Goal: Task Accomplishment & Management: Complete application form

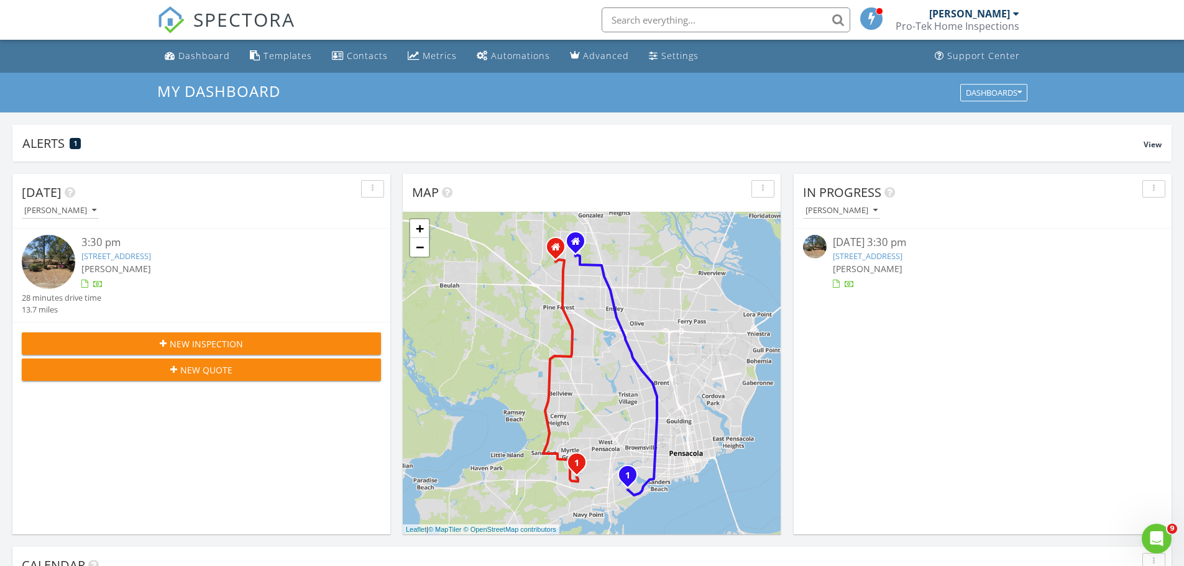
click at [181, 342] on span "New Inspection" at bounding box center [206, 343] width 73 height 13
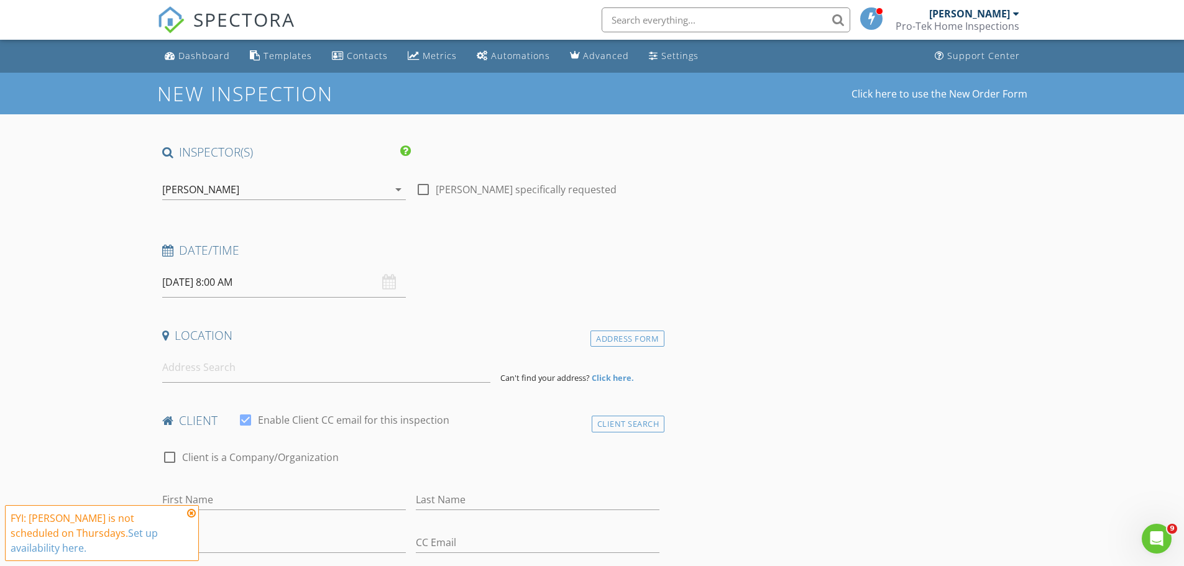
click at [227, 176] on div "check_box [PERSON_NAME] PRIMARY check_box_outline_blank [PERSON_NAME] [PERSON_N…" at bounding box center [284, 192] width 244 height 40
click at [224, 187] on div "[PERSON_NAME]" at bounding box center [275, 190] width 226 height 20
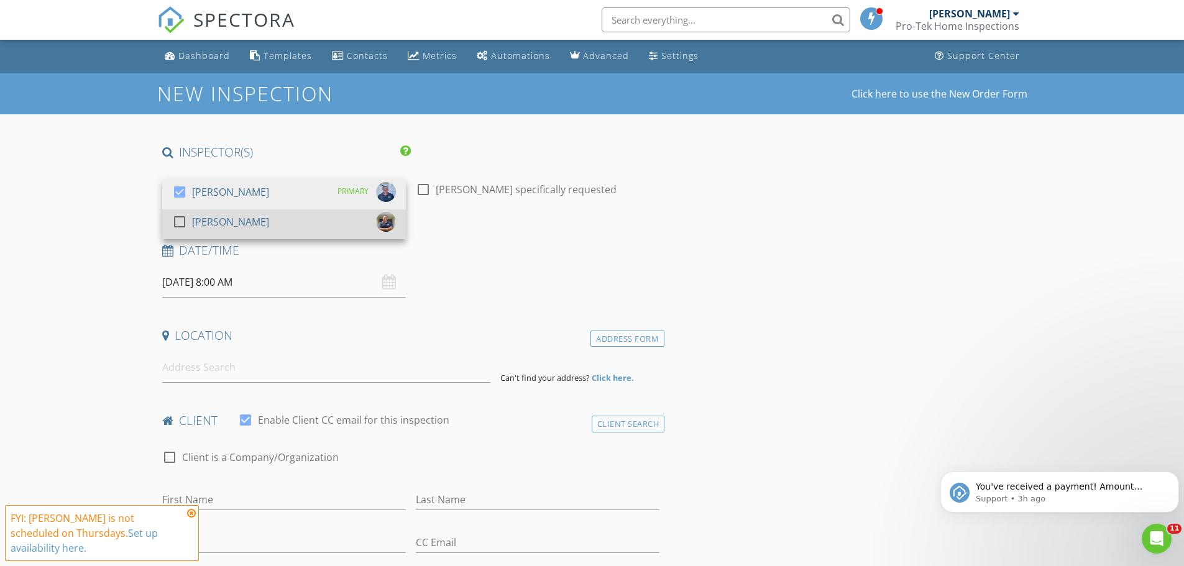
click at [220, 218] on div "[PERSON_NAME]" at bounding box center [230, 222] width 77 height 20
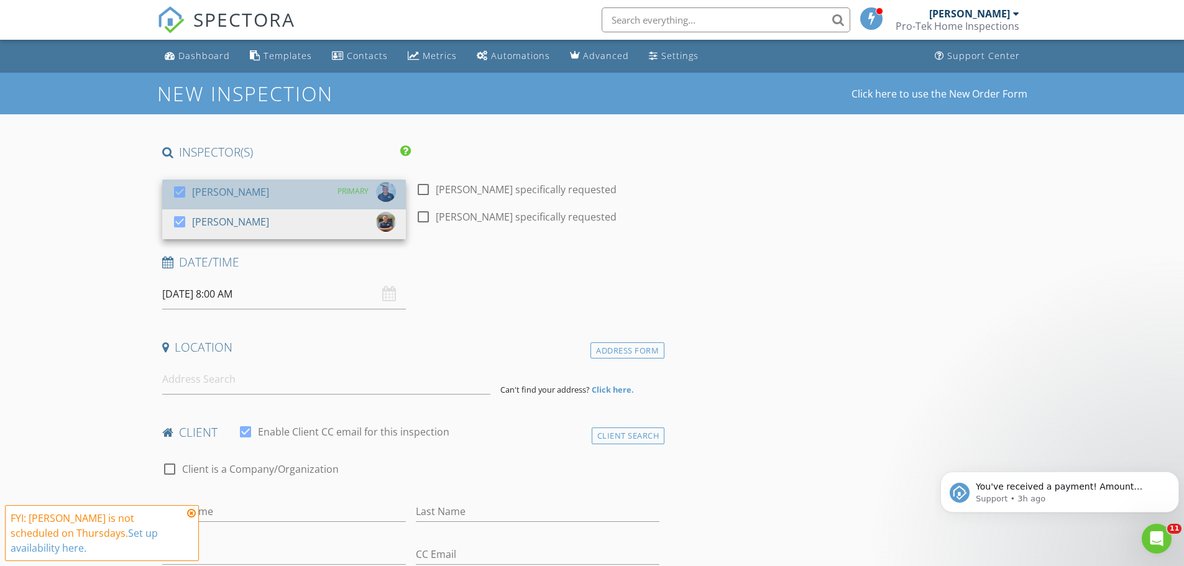
click at [222, 198] on div "[PERSON_NAME]" at bounding box center [230, 192] width 77 height 20
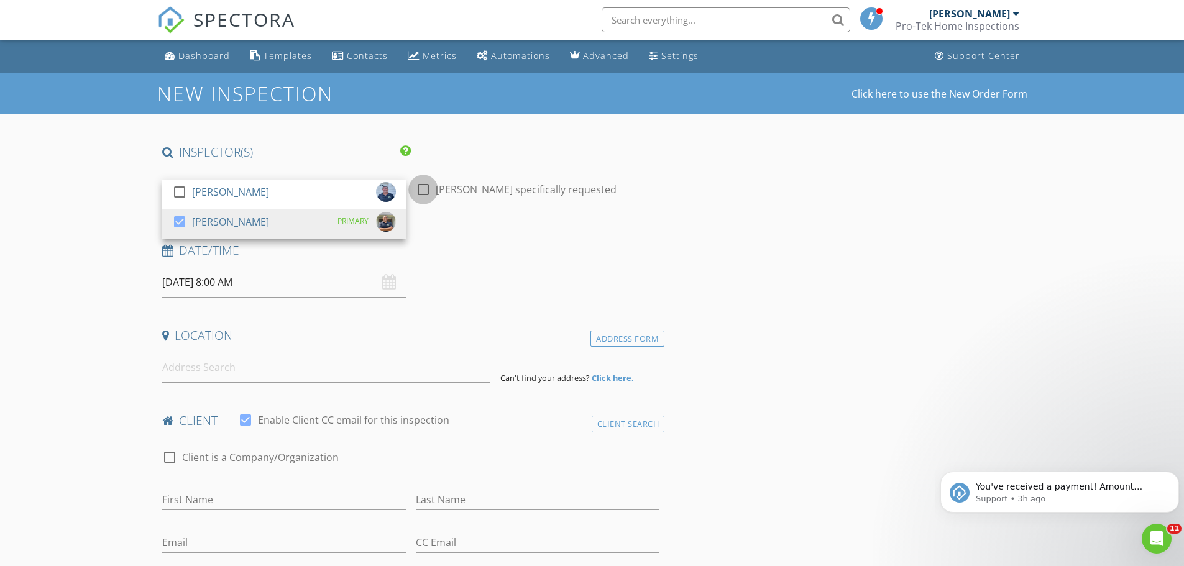
click at [421, 191] on div at bounding box center [423, 189] width 21 height 21
checkbox input "true"
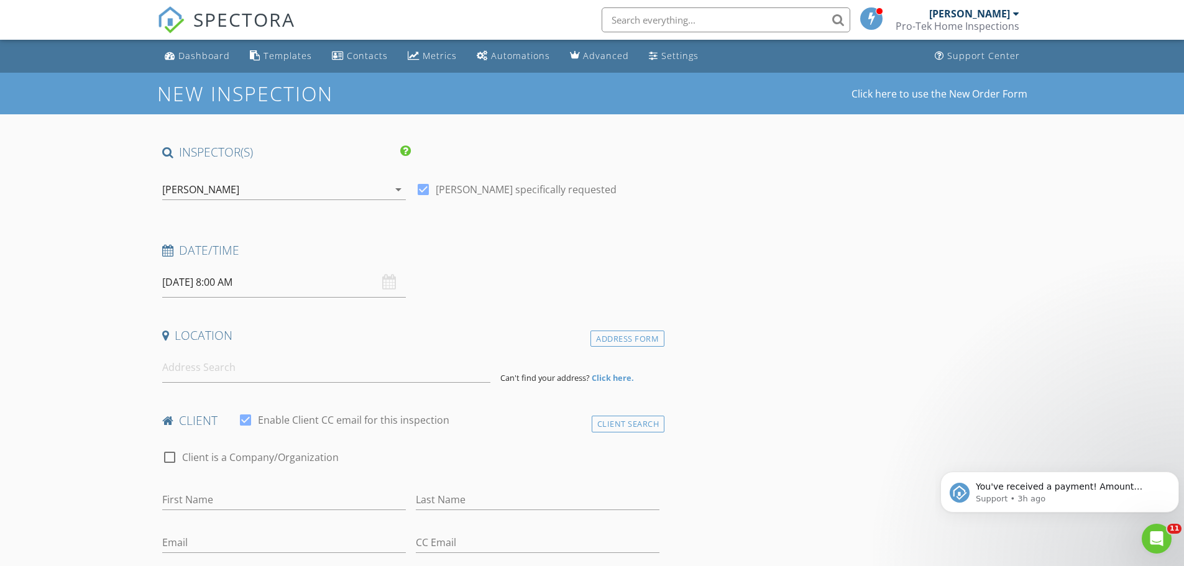
click at [184, 285] on input "08/28/2025 8:00 AM" at bounding box center [284, 282] width 244 height 30
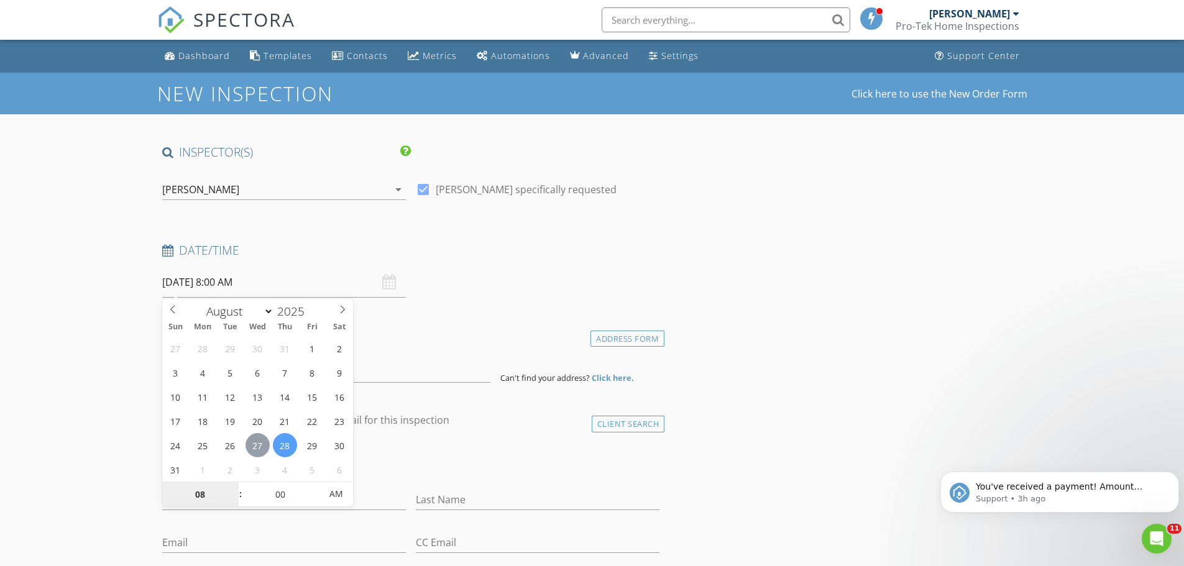
type input "08/27/2025 8:00 AM"
type input "09"
type input "08/27/2025 9:00 AM"
click at [235, 488] on span at bounding box center [234, 488] width 9 height 12
type input "10"
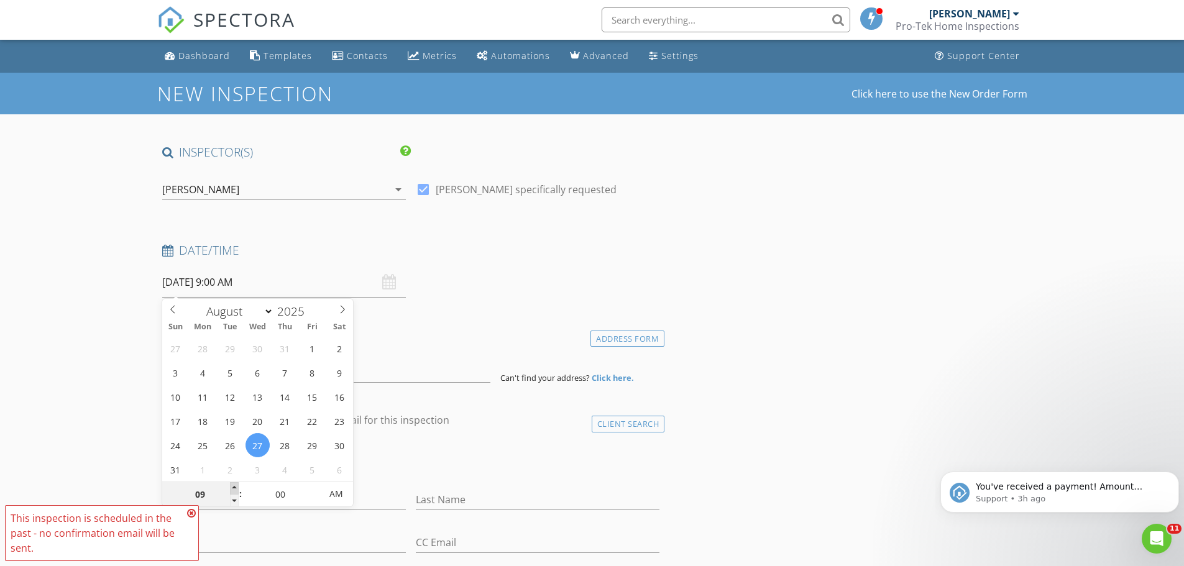
type input "08/27/2025 10:00 AM"
click at [235, 488] on span at bounding box center [234, 488] width 9 height 12
type input "11"
type input "08/27/2025 11:00 AM"
click at [235, 488] on span at bounding box center [234, 488] width 9 height 12
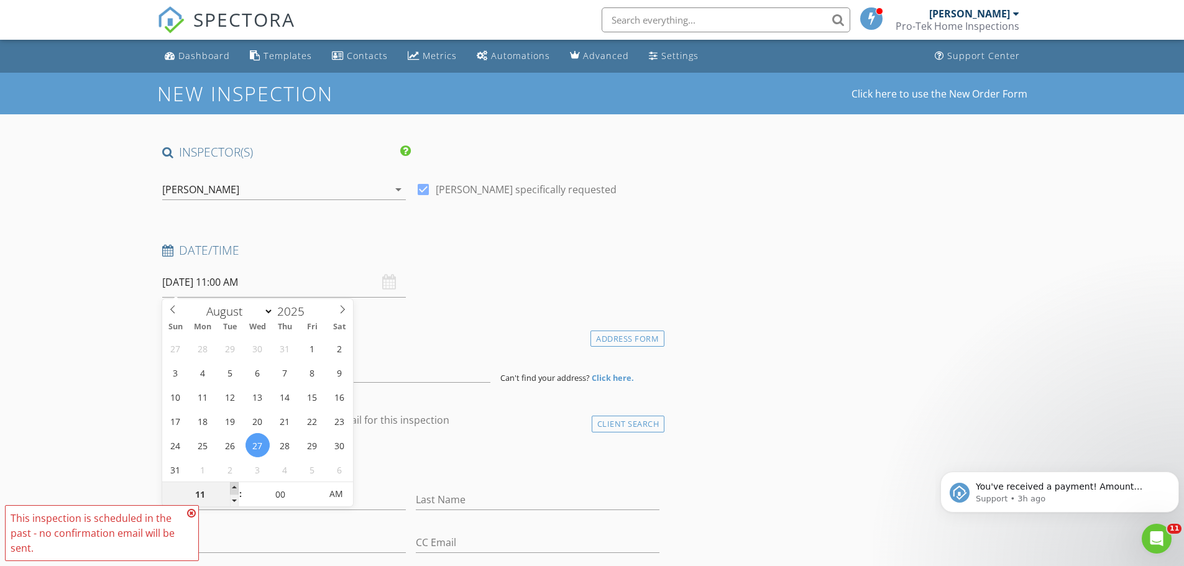
type input "12"
type input "08/27/2025 12:00 PM"
click at [234, 488] on span at bounding box center [234, 488] width 9 height 12
type input "01"
type input "08/27/2025 1:00 PM"
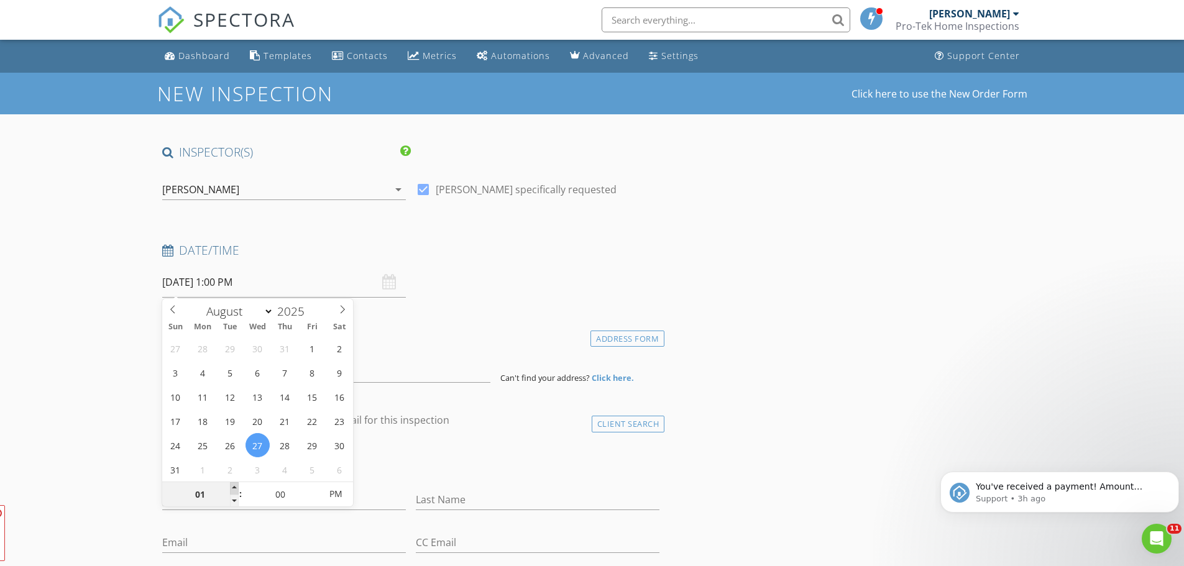
click at [234, 487] on span at bounding box center [234, 488] width 9 height 12
type input "02"
type input "08/27/2025 2:00 PM"
click at [234, 487] on span at bounding box center [234, 488] width 9 height 12
type input "03"
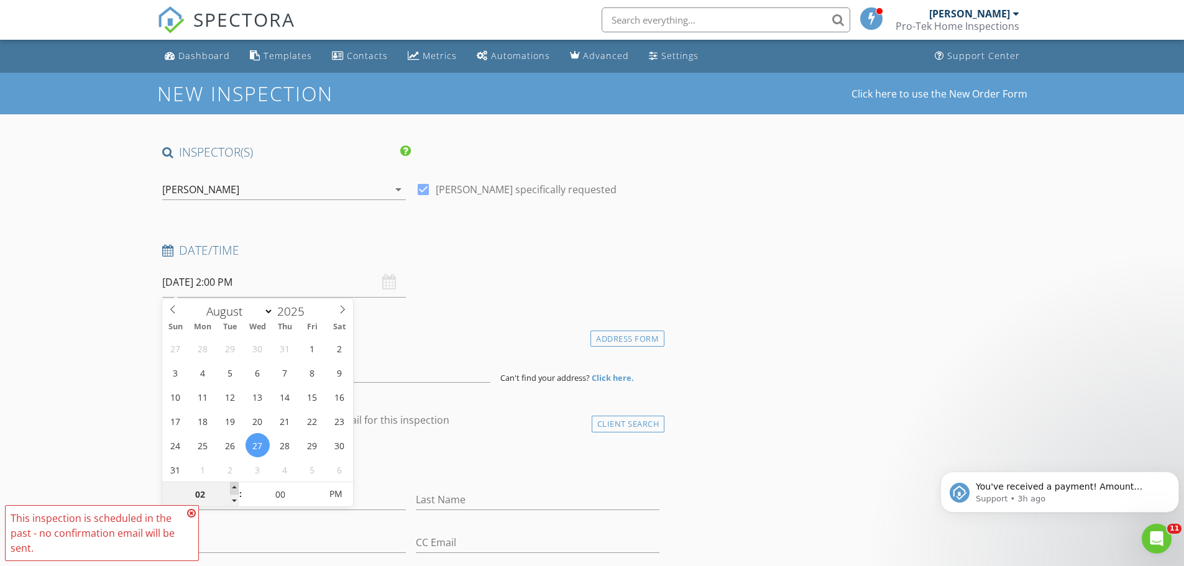
type input "08/27/2025 3:00 PM"
click at [234, 487] on span at bounding box center [234, 488] width 9 height 12
type input "04"
type input "08/27/2025 4:00 PM"
click at [234, 486] on span at bounding box center [234, 488] width 9 height 12
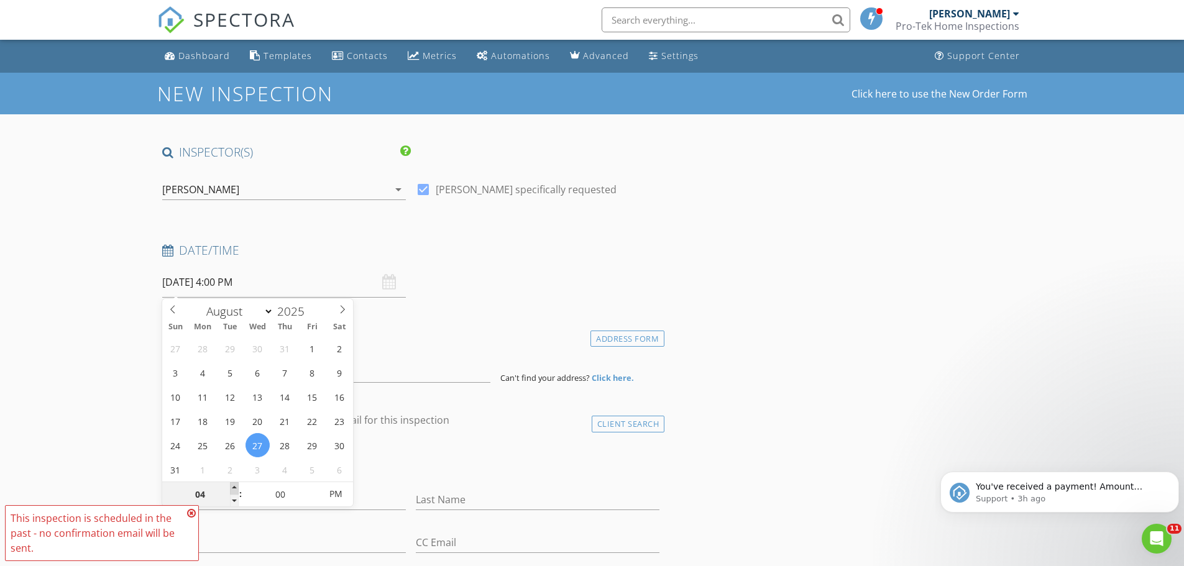
type input "05"
type input "[DATE] 5:00 PM"
click at [234, 485] on span at bounding box center [234, 488] width 9 height 12
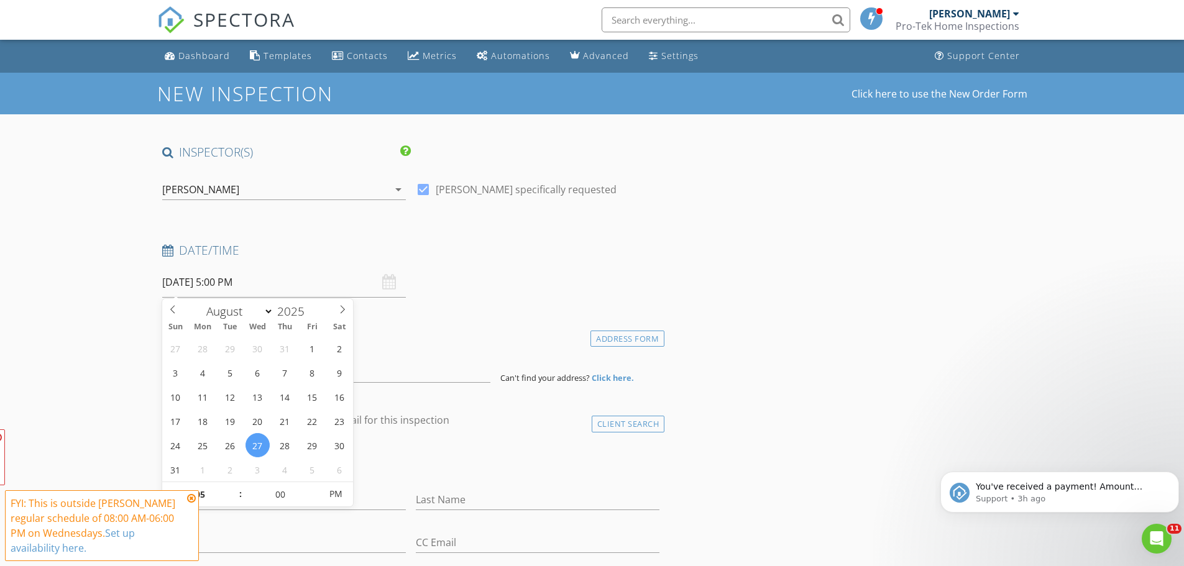
click at [431, 329] on h4 "Location" at bounding box center [411, 335] width 498 height 16
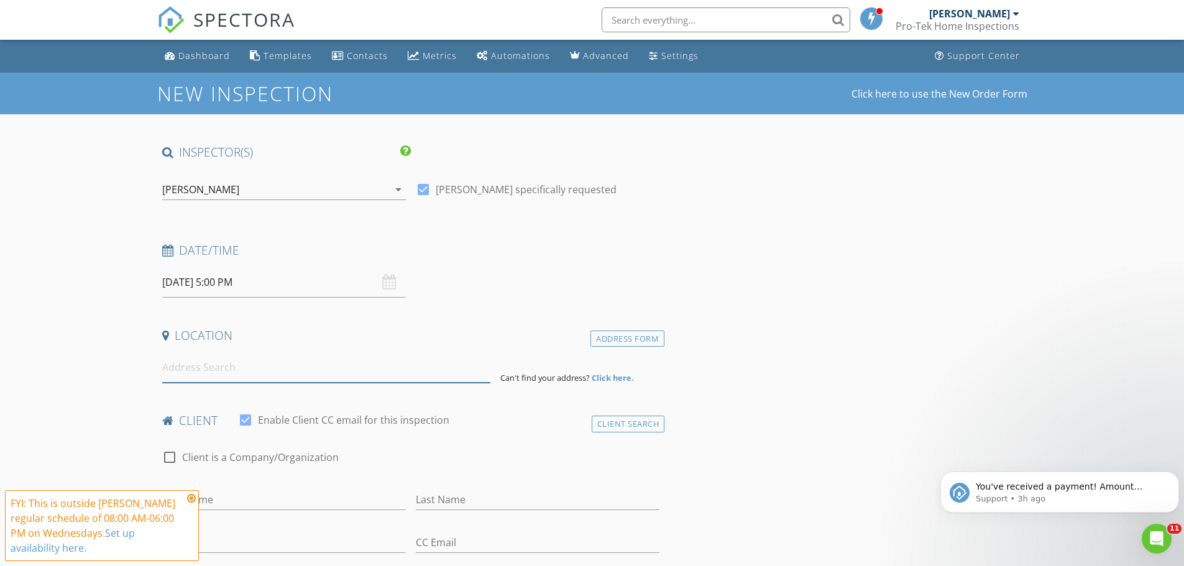
click at [240, 375] on input at bounding box center [326, 367] width 328 height 30
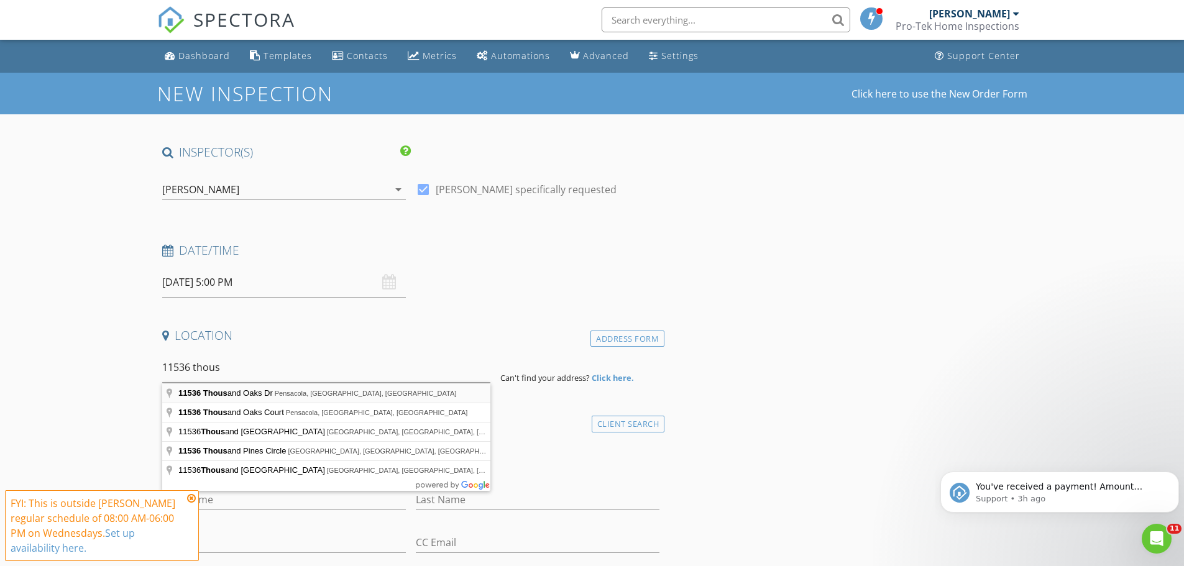
type input "11536 Thousand Oaks Dr, Pensacola, FL, USA"
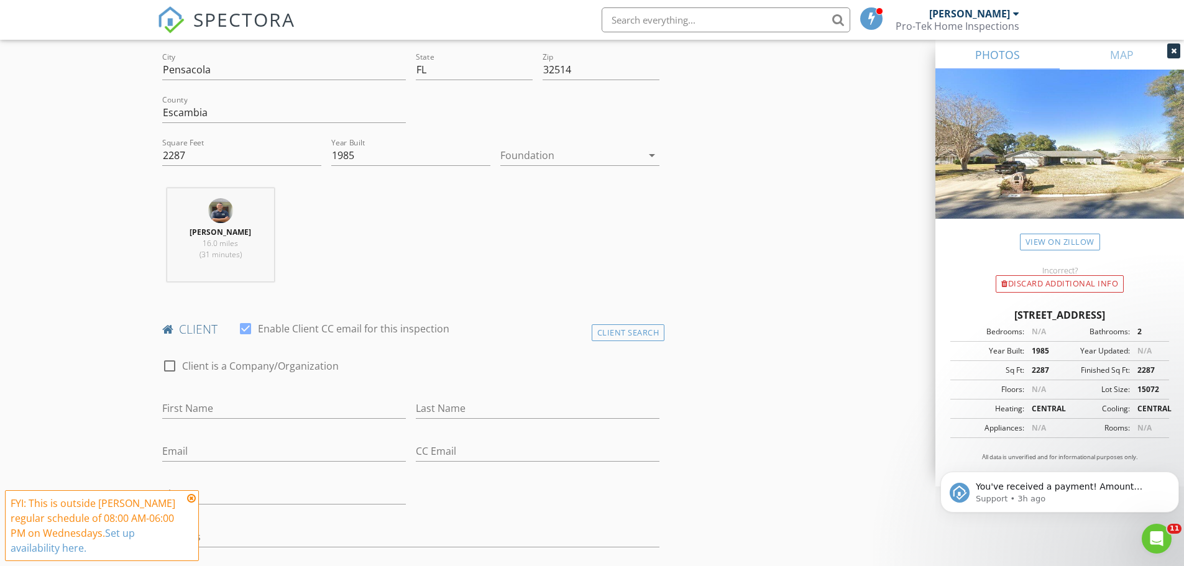
scroll to position [373, 0]
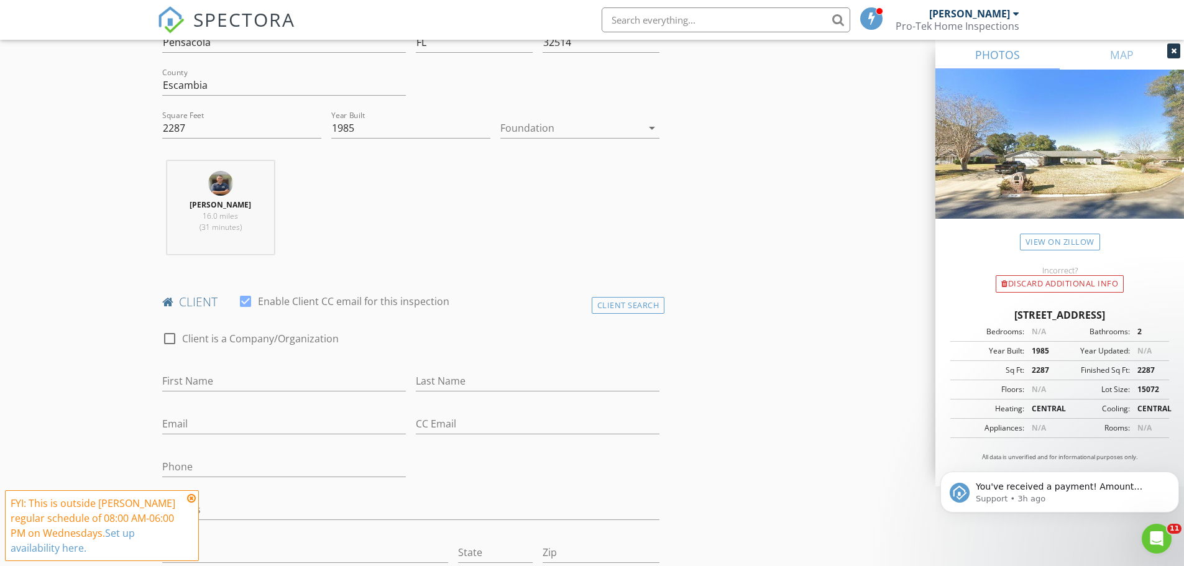
click at [220, 398] on div at bounding box center [284, 399] width 244 height 7
click at [216, 385] on input "First Name" at bounding box center [284, 381] width 244 height 21
type input "[PERSON_NAME]"
type input "u"
type input "Pulse"
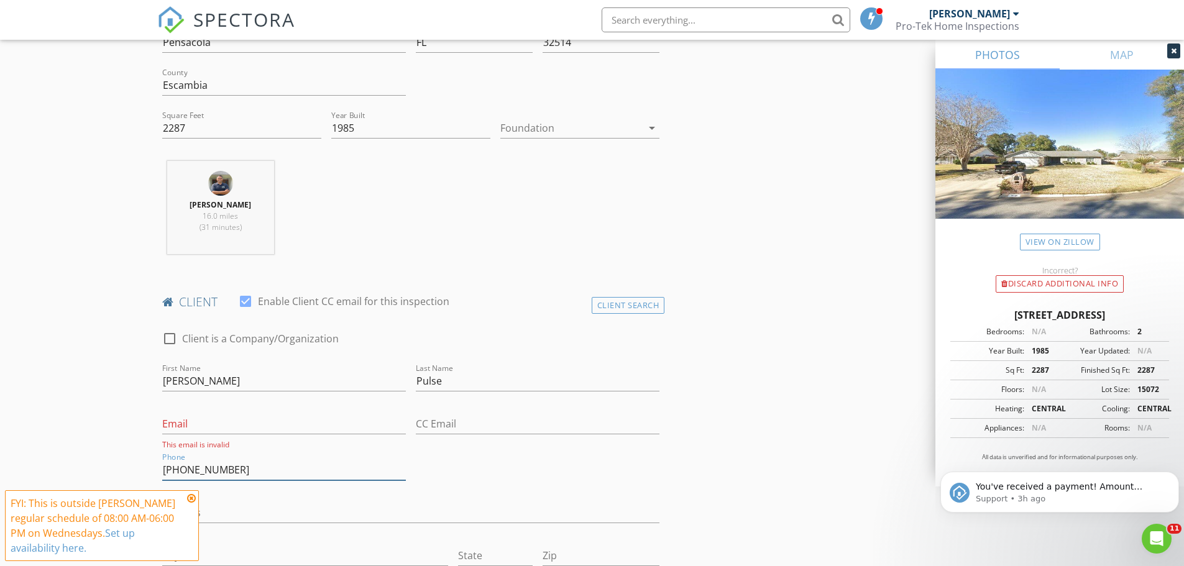
type input "[PHONE_NUMBER]"
click at [212, 418] on input "Email" at bounding box center [284, 424] width 244 height 21
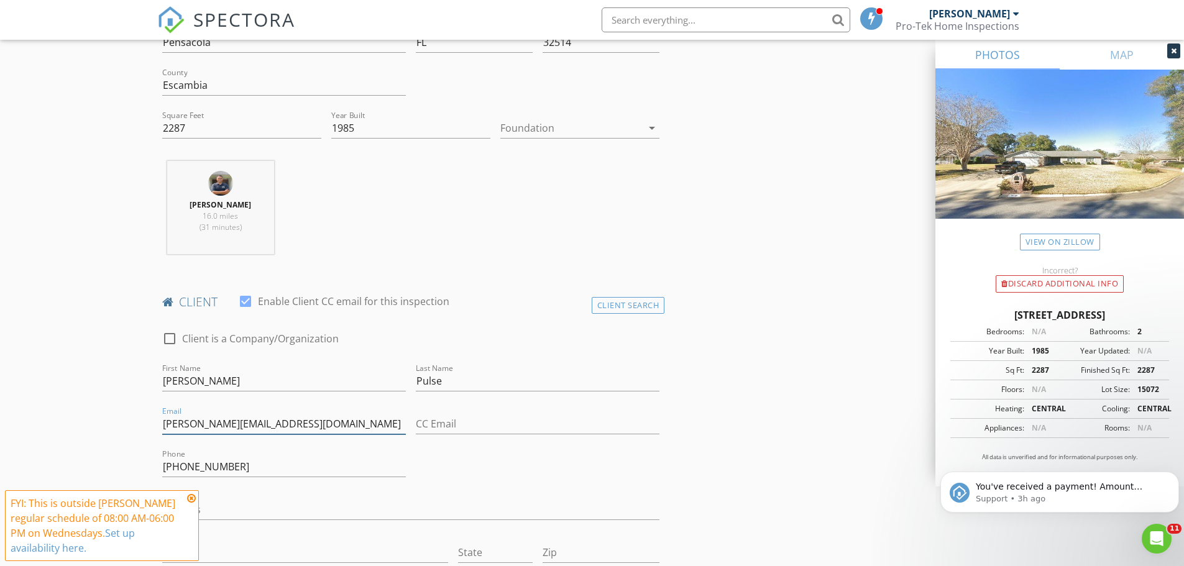
type input "[PERSON_NAME][EMAIL_ADDRESS][DOMAIN_NAME]"
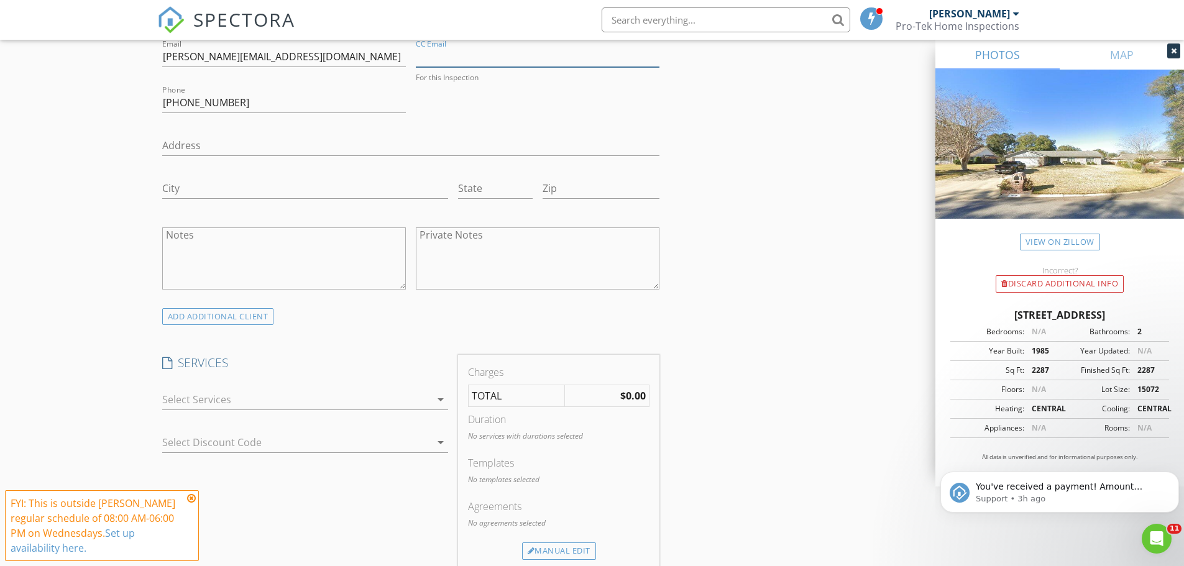
scroll to position [746, 0]
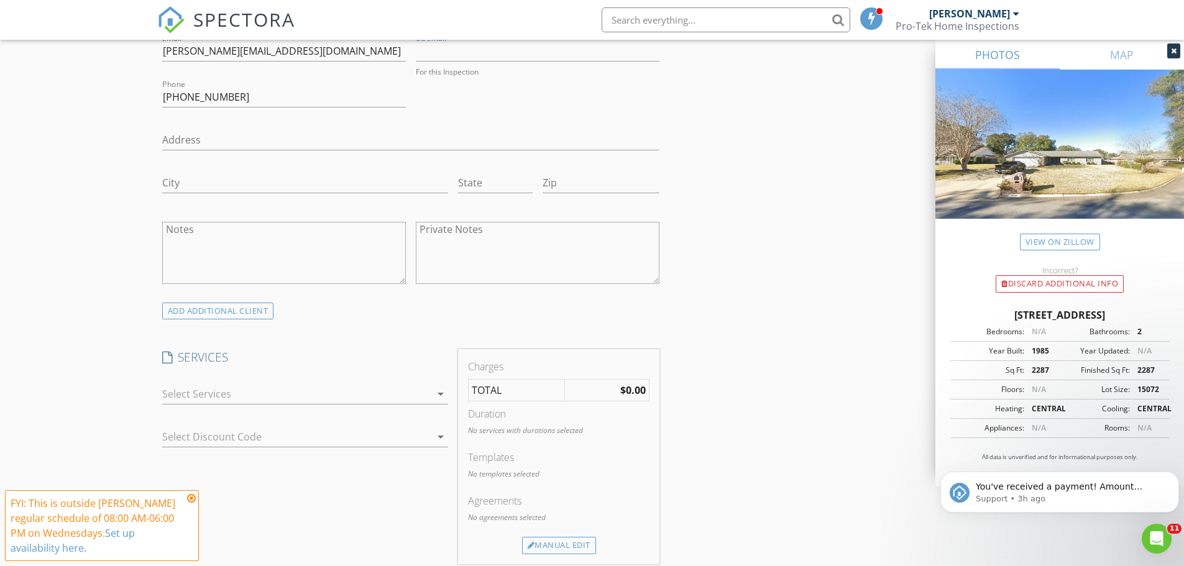
click at [264, 400] on div at bounding box center [296, 394] width 268 height 20
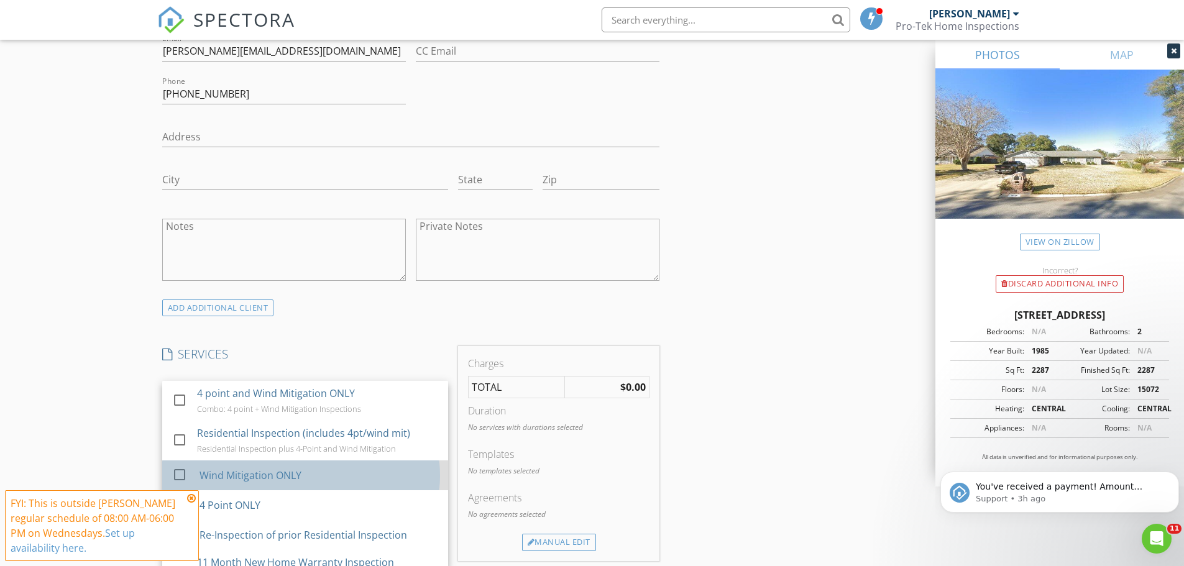
click at [254, 468] on div "Wind Mitigation ONLY" at bounding box center [250, 475] width 102 height 15
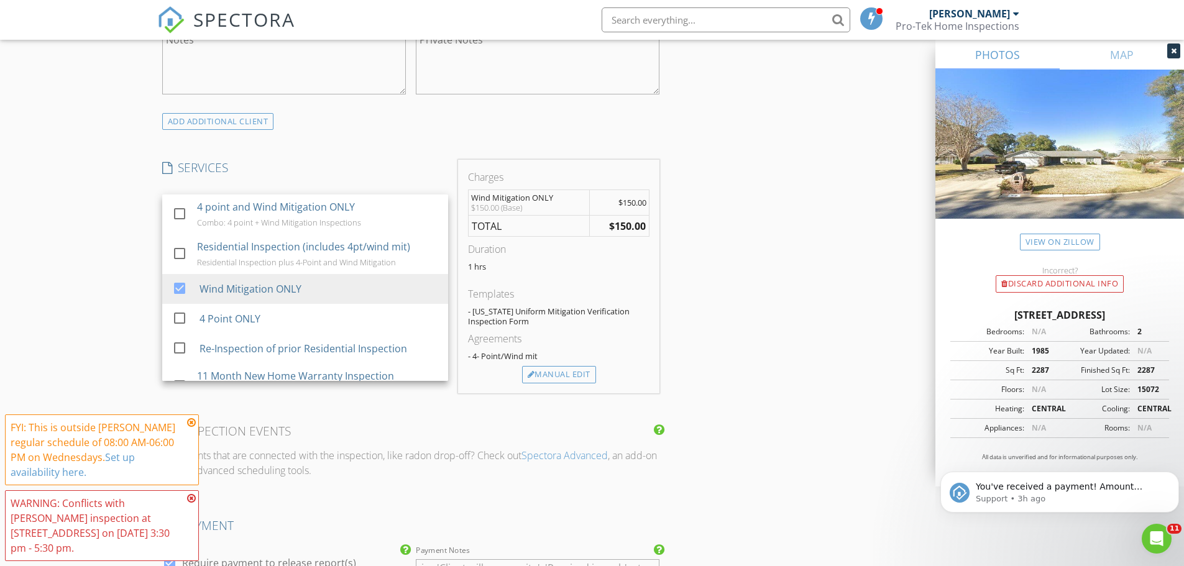
click at [347, 421] on div "INSPECTOR(S) check_box_outline_blank Ryan Dennis check_box Daniel Lubin PRIMARY…" at bounding box center [411, 241] width 508 height 2058
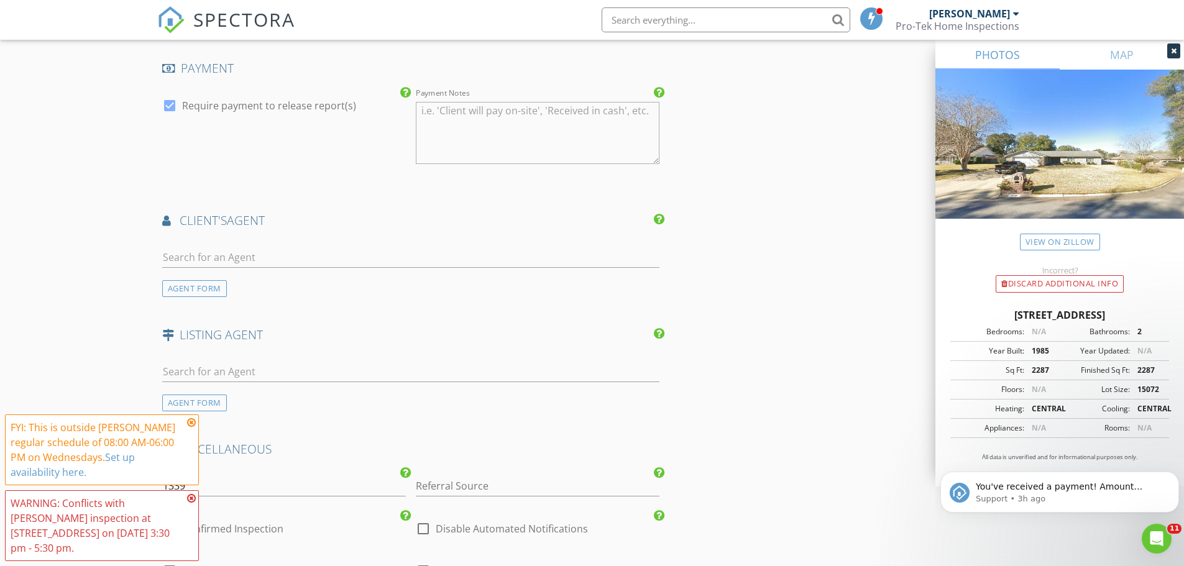
scroll to position [1429, 0]
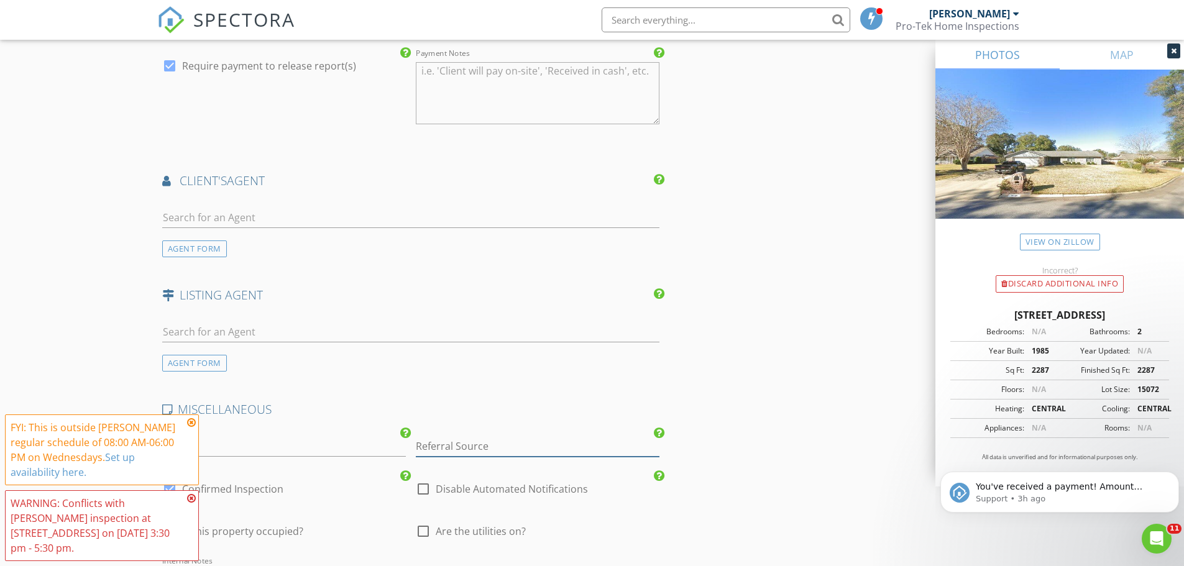
click at [439, 439] on input "Referral Source" at bounding box center [538, 446] width 244 height 21
click at [442, 520] on div "Classic Insurance" at bounding box center [537, 520] width 242 height 25
type input "Classic Insurance"
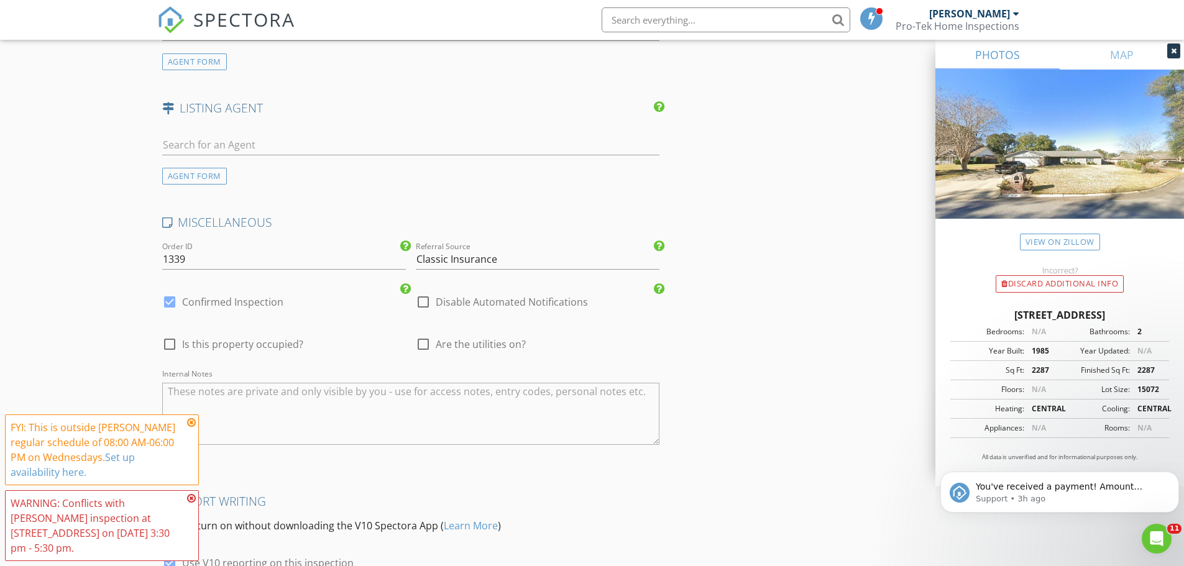
scroll to position [1678, 0]
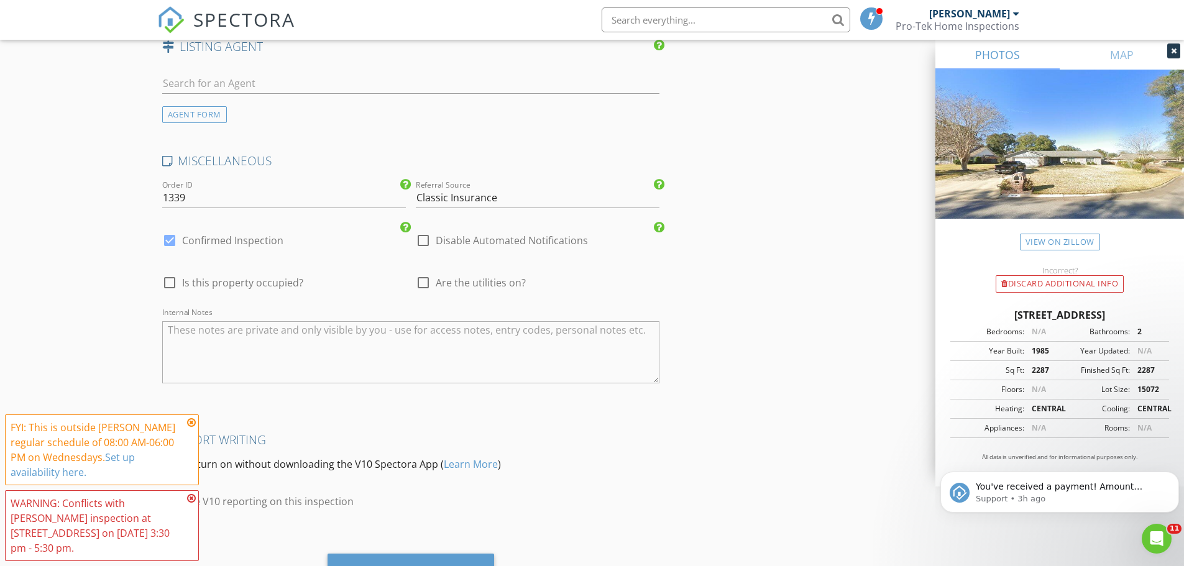
click at [232, 281] on span "Is this property occupied?" at bounding box center [242, 283] width 121 height 12
checkbox input "true"
click at [474, 286] on span "Are the utilities on?" at bounding box center [481, 283] width 90 height 12
checkbox input "true"
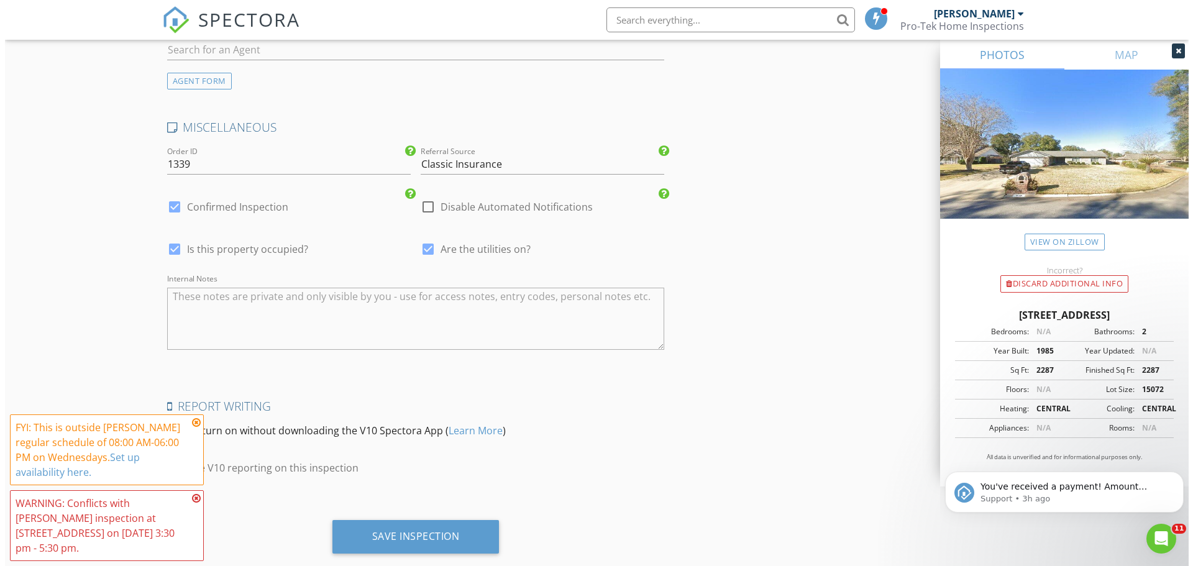
scroll to position [1738, 0]
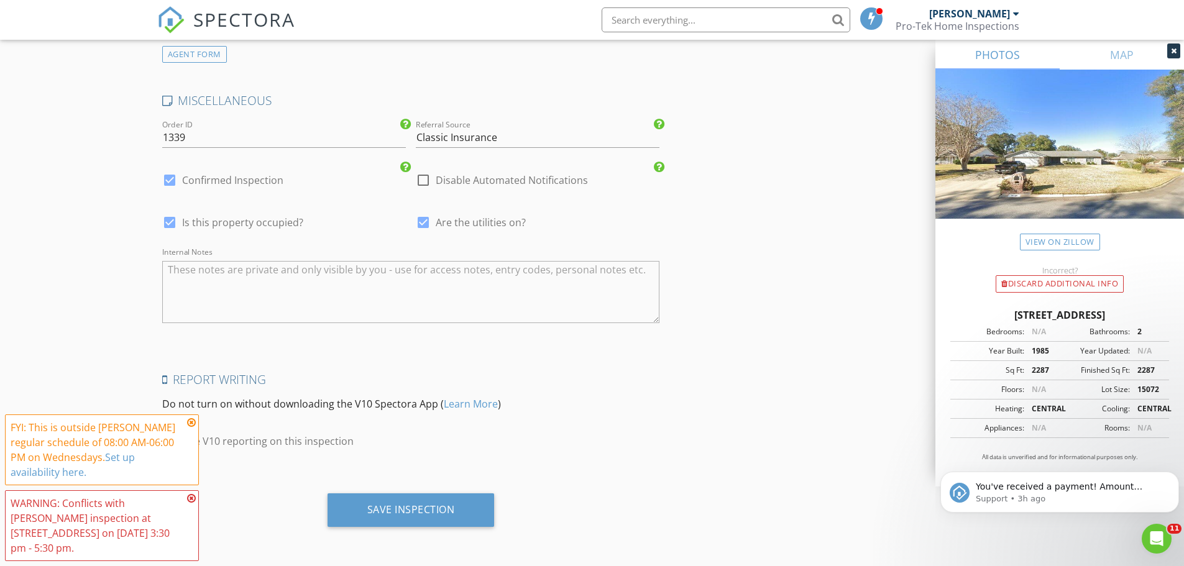
click at [278, 440] on label "Use V10 reporting on this inspection" at bounding box center [268, 441] width 172 height 12
checkbox input "false"
click at [191, 428] on icon at bounding box center [191, 423] width 9 height 10
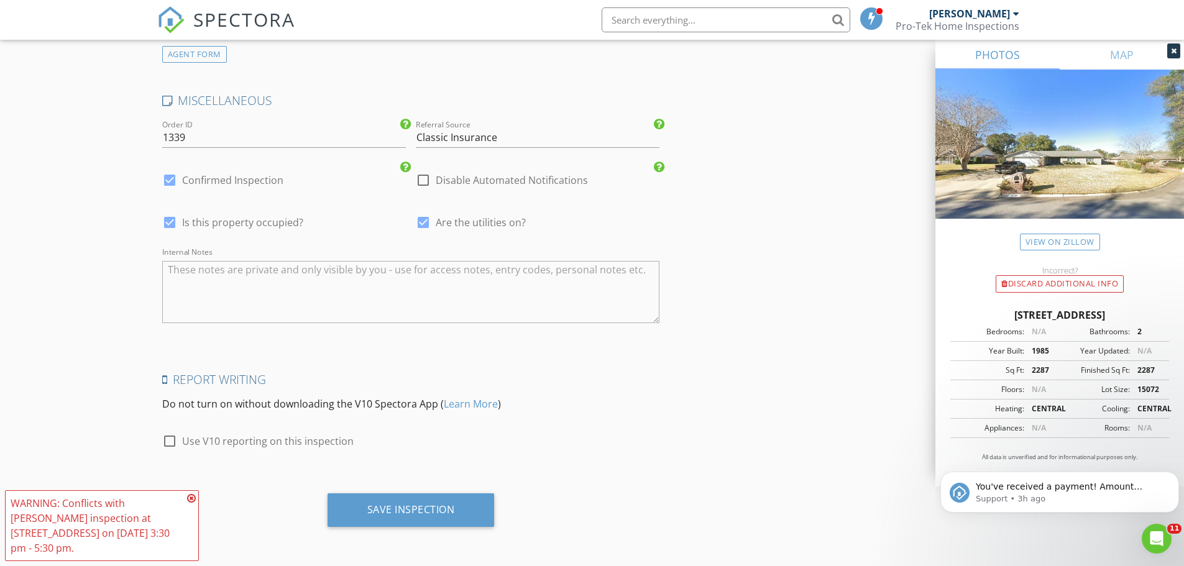
click at [191, 503] on icon at bounding box center [191, 498] width 9 height 10
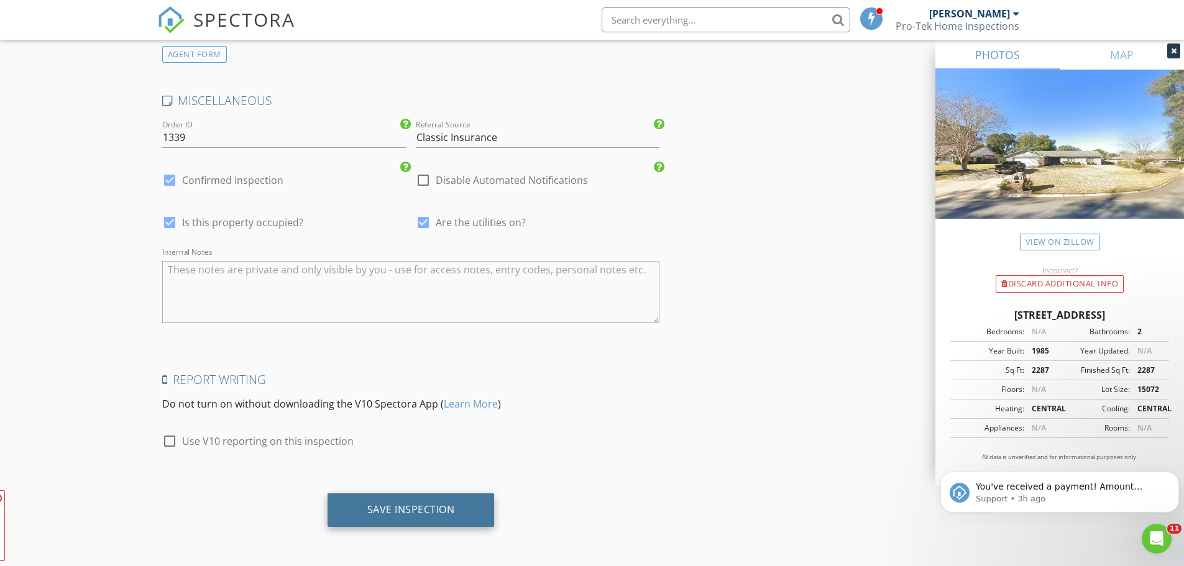
click at [403, 512] on div "Save Inspection" at bounding box center [411, 509] width 88 height 12
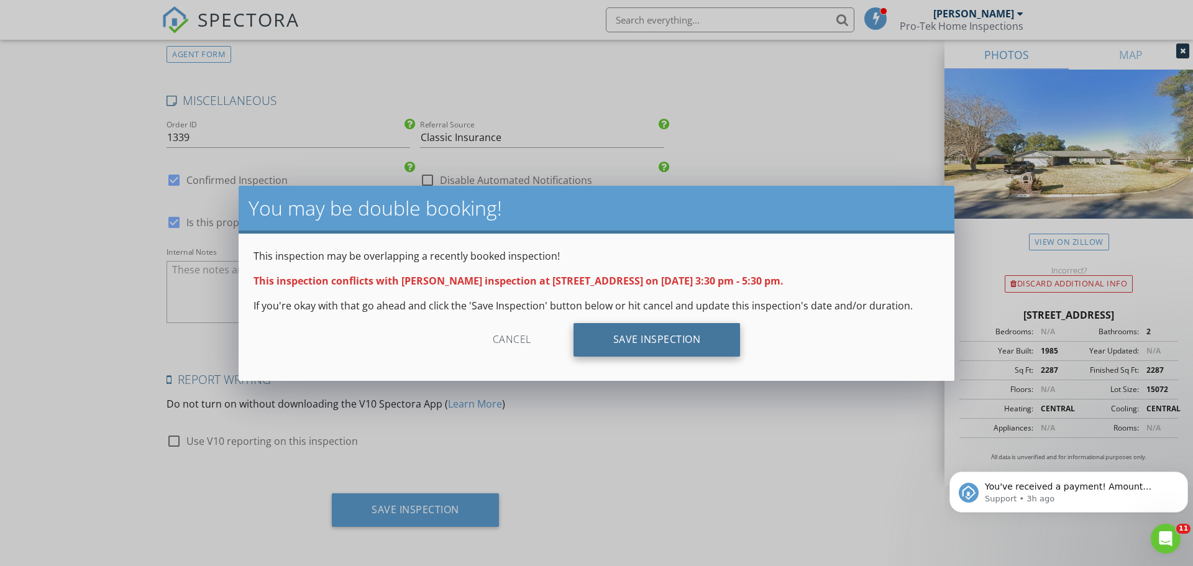
click at [661, 336] on div "Save Inspection" at bounding box center [657, 340] width 167 height 34
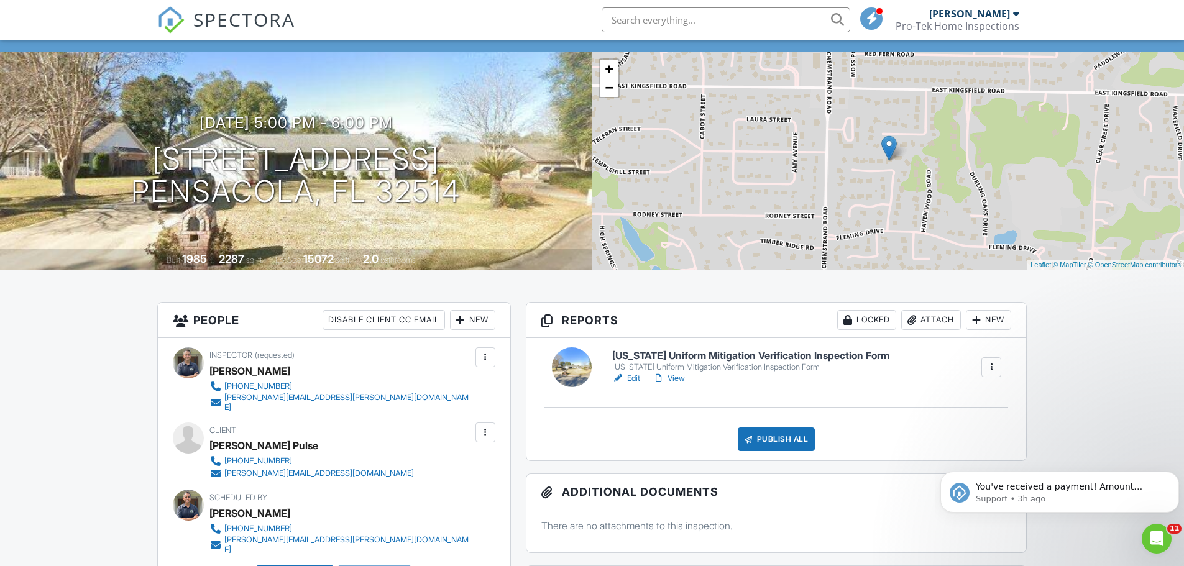
click at [816, 352] on h6 "[US_STATE] Uniform Mitigation Verification Inspection Form" at bounding box center [750, 355] width 277 height 11
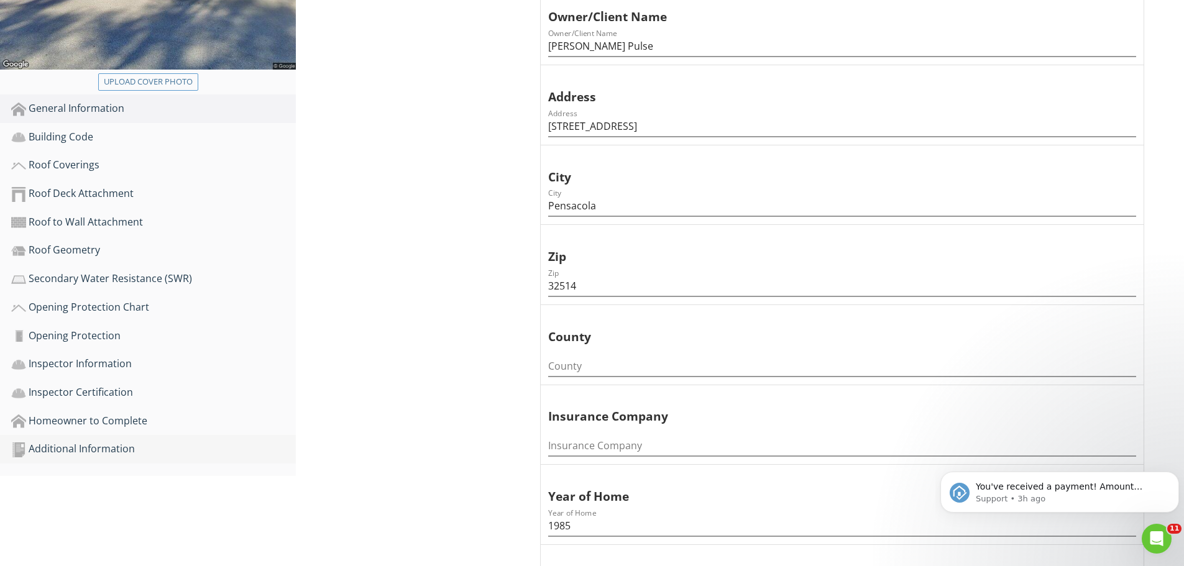
click at [96, 441] on div "Additional Information" at bounding box center [153, 449] width 285 height 16
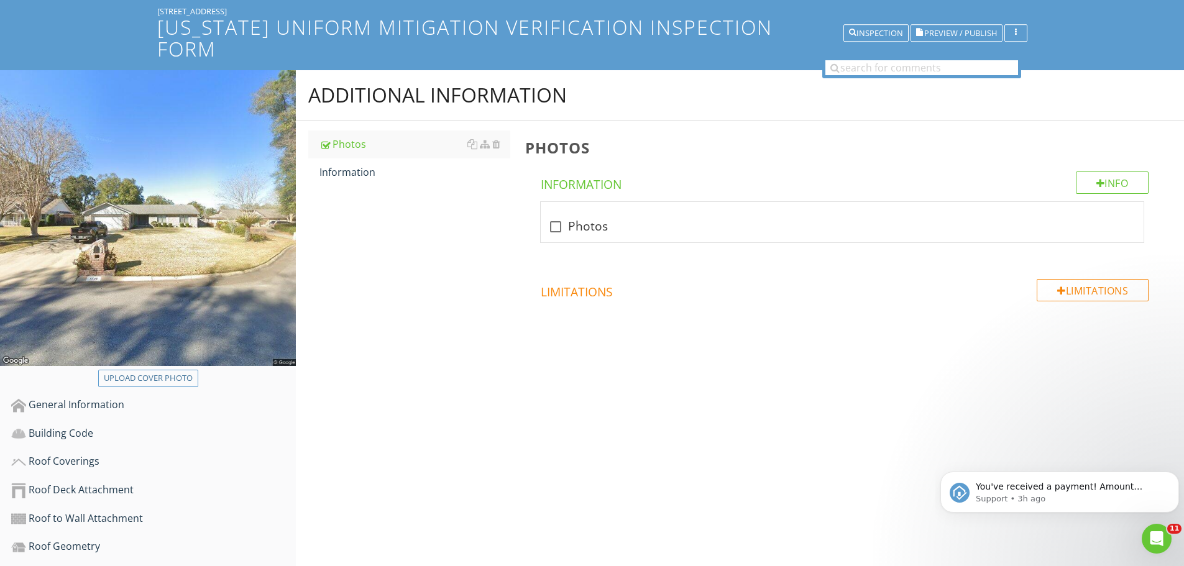
scroll to position [75, 0]
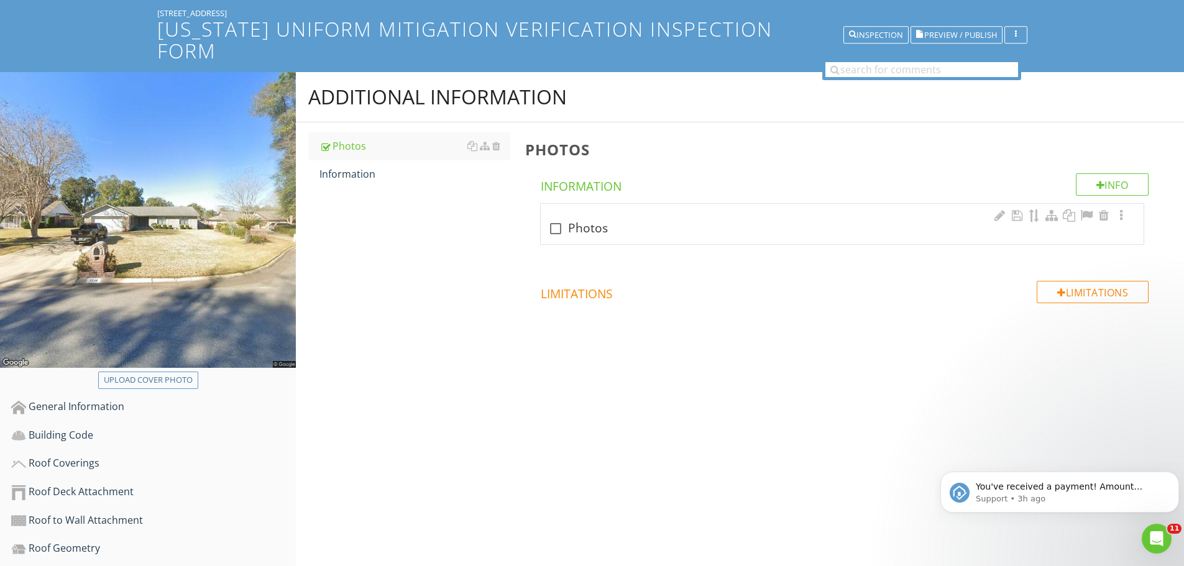
click at [553, 218] on div at bounding box center [555, 228] width 21 height 21
checkbox input "true"
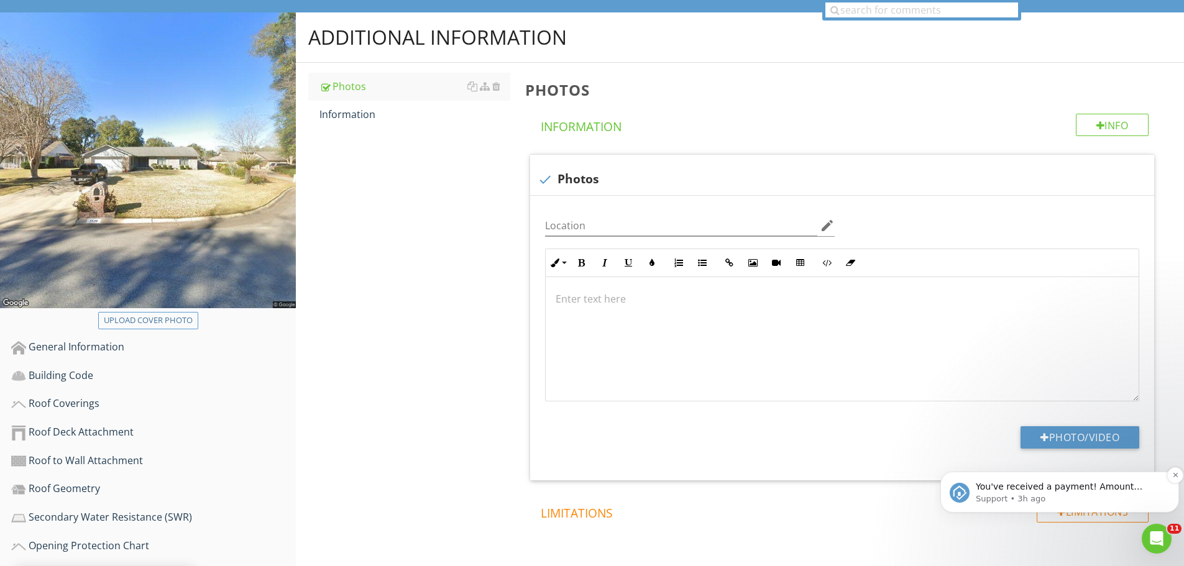
scroll to position [199, 0]
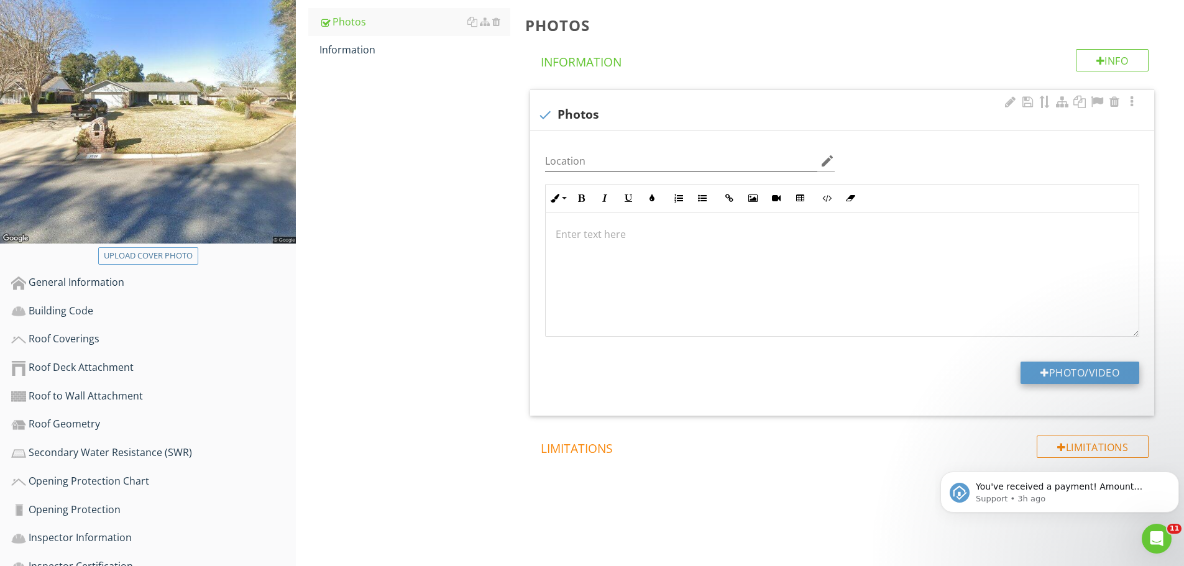
click at [1061, 362] on button "Photo/Video" at bounding box center [1079, 373] width 119 height 22
type input "C:\fakepath\Screenshot 2025-08-27 161045.png"
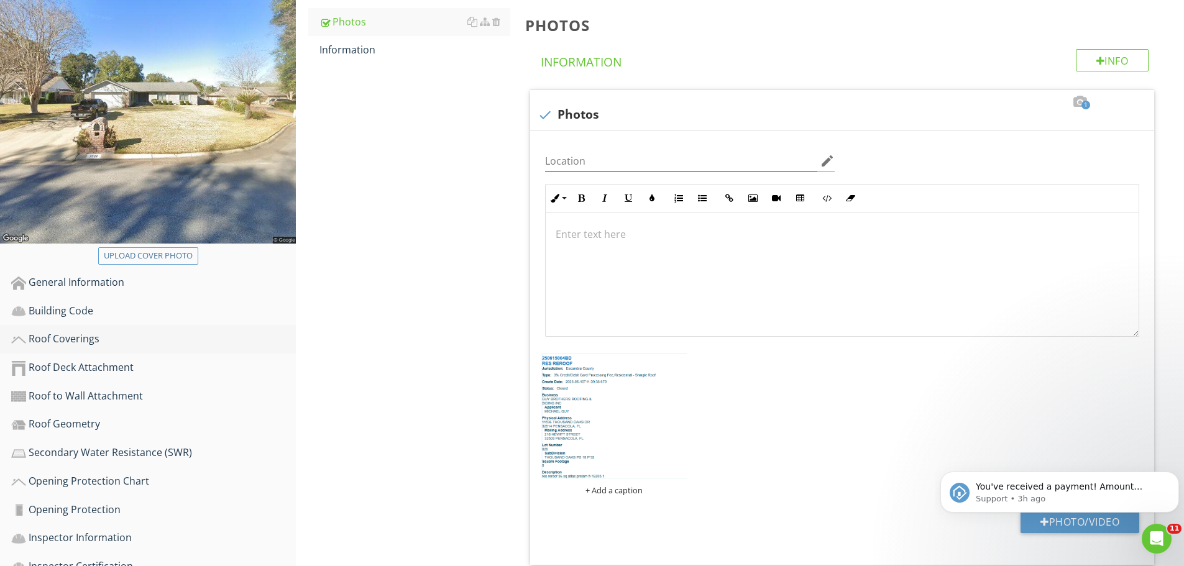
click at [65, 331] on div "Roof Coverings" at bounding box center [153, 339] width 285 height 16
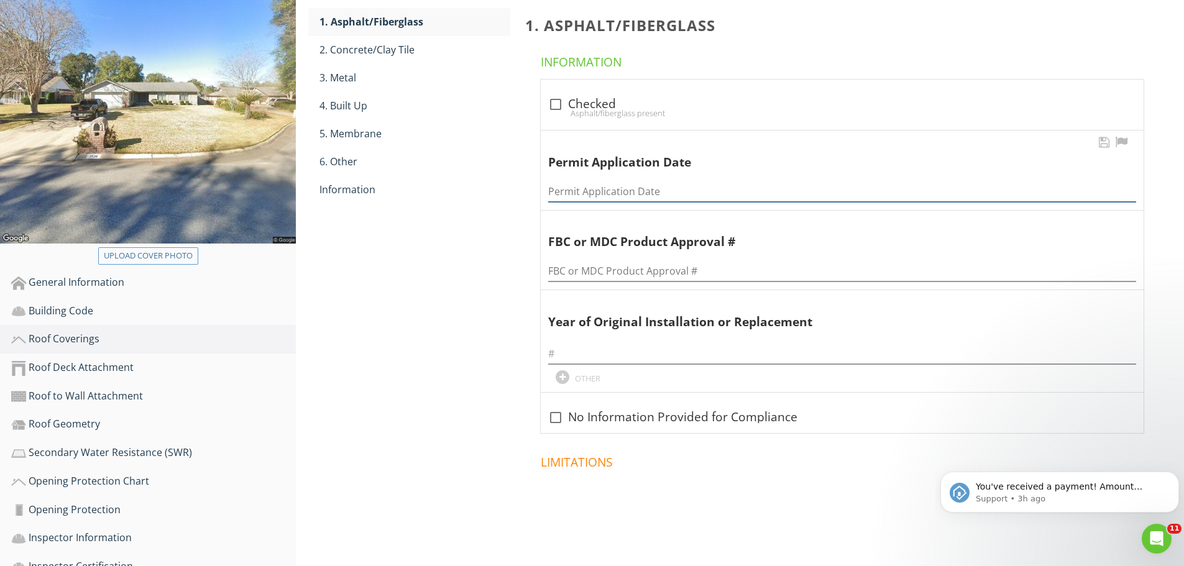
click at [573, 181] on input "Permit Application Date" at bounding box center [842, 191] width 588 height 21
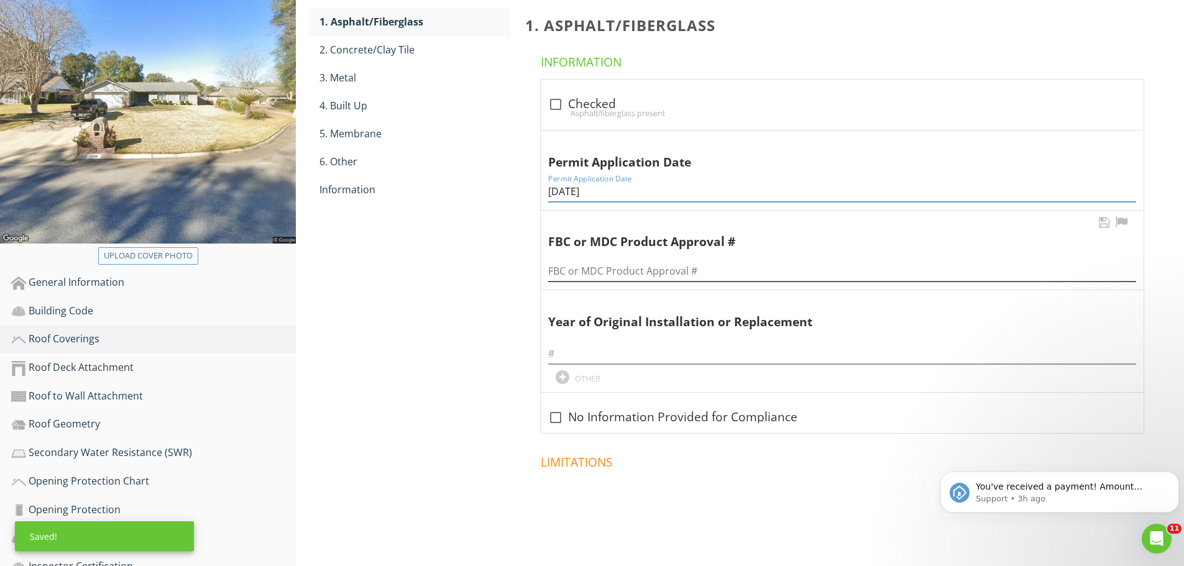
type input "6/10/2025"
click at [644, 261] on input "FBC or MDC Product Approval #" at bounding box center [842, 271] width 588 height 21
type input "250615004BD / FL #16305.1"
click at [654, 344] on input "text" at bounding box center [842, 354] width 588 height 21
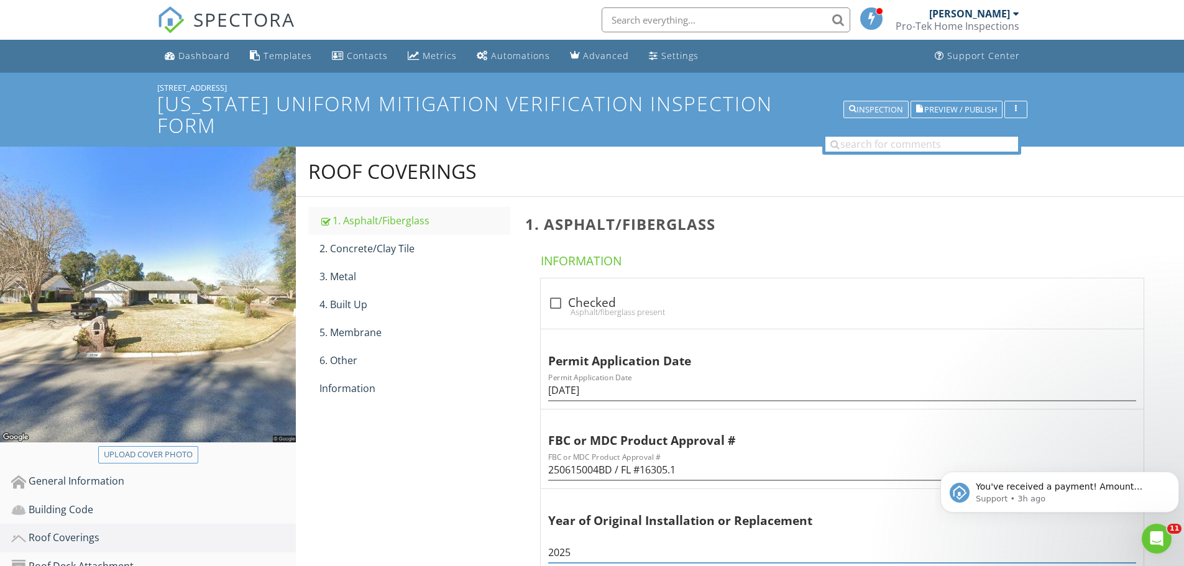
type input "2025"
click at [859, 106] on div "Inspection" at bounding box center [876, 110] width 54 height 9
